Goal: Find specific page/section: Find specific page/section

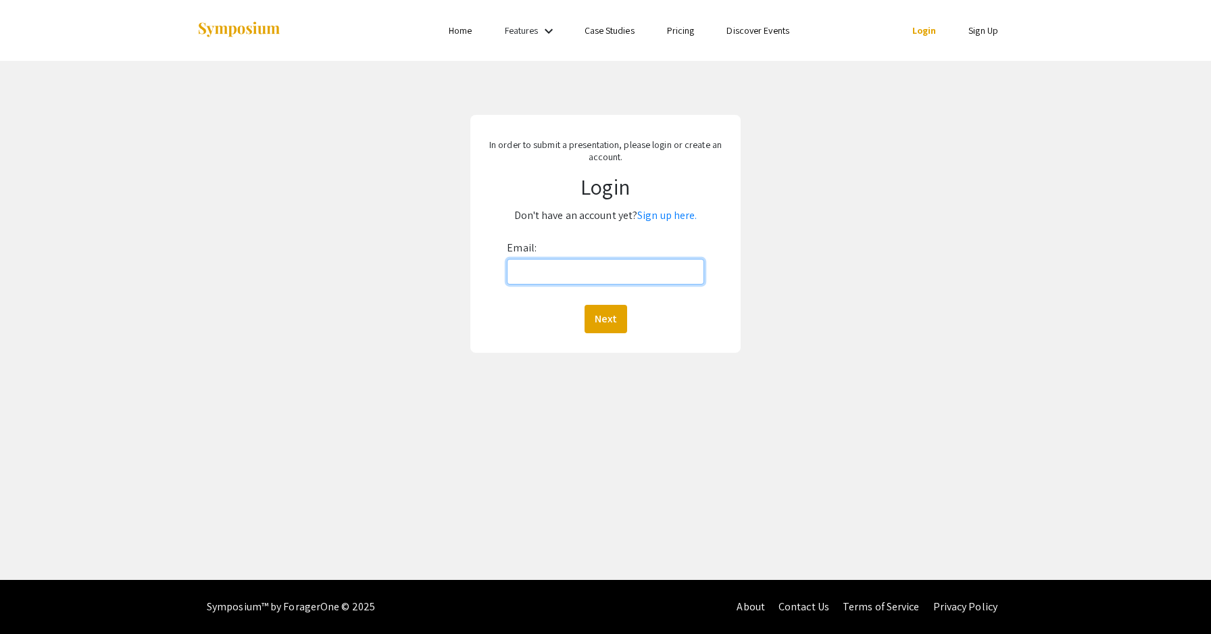
click at [550, 270] on input "Email:" at bounding box center [605, 272] width 197 height 26
type input "[EMAIL_ADDRESS][DOMAIN_NAME]"
click at [607, 318] on button "Next" at bounding box center [605, 319] width 43 height 28
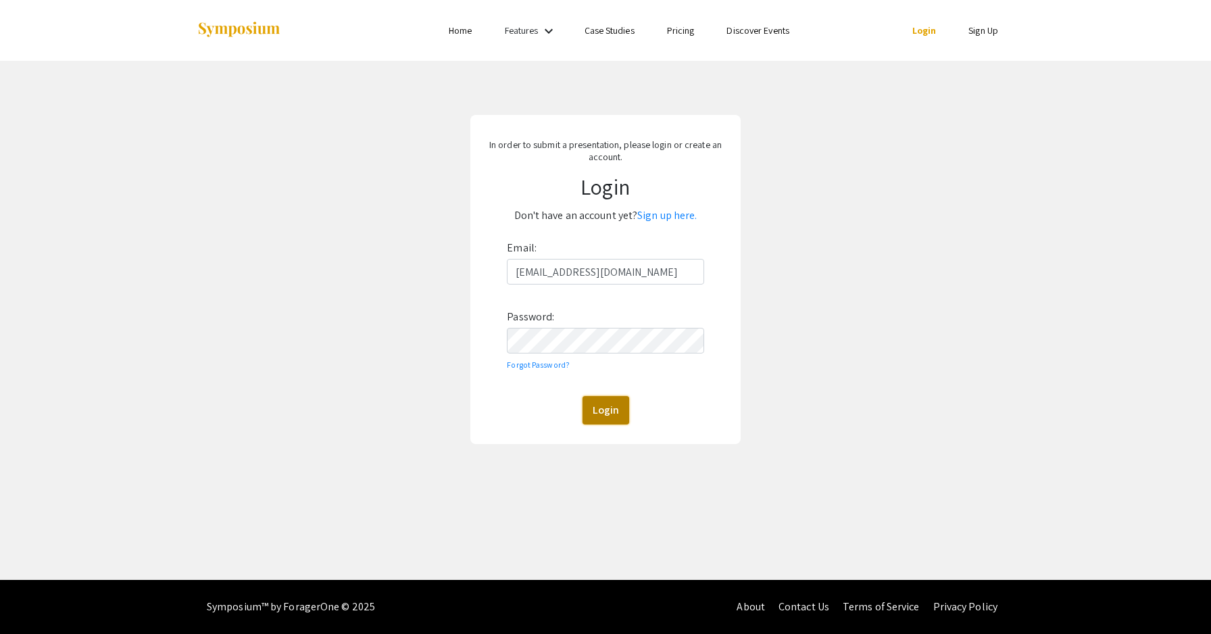
click at [606, 409] on button "Login" at bounding box center [605, 410] width 47 height 28
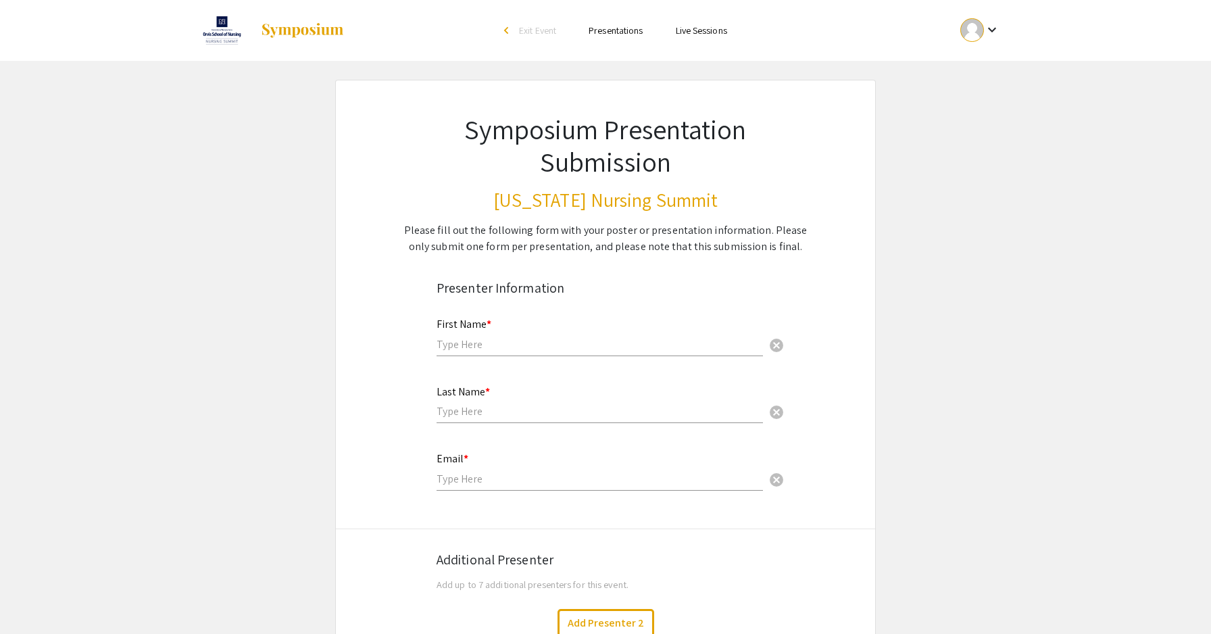
click at [618, 32] on link "Presentations" at bounding box center [615, 30] width 54 height 12
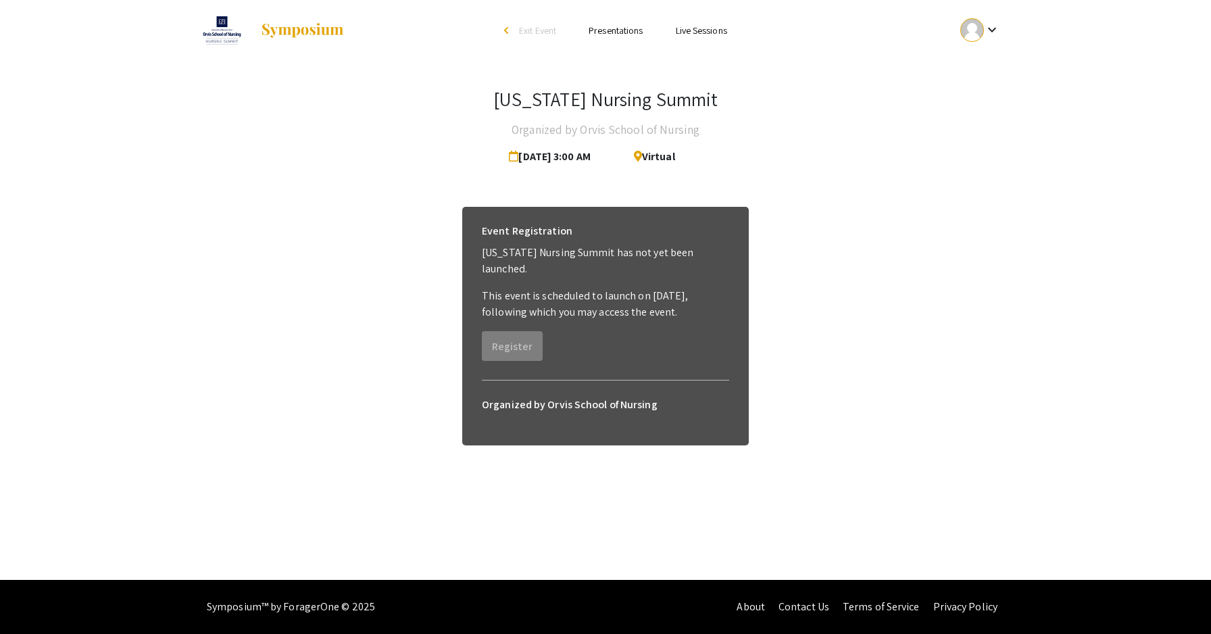
click at [618, 29] on link "Presentations" at bounding box center [615, 30] width 54 height 12
click at [700, 29] on link "Live Sessions" at bounding box center [701, 30] width 51 height 12
click at [693, 27] on link "Live Sessions" at bounding box center [701, 30] width 51 height 12
click at [695, 31] on link "Live Sessions" at bounding box center [701, 30] width 51 height 12
